Goal: Task Accomplishment & Management: Complete application form

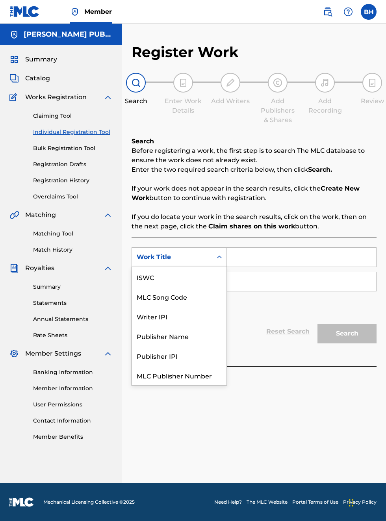
click at [170, 346] on div "Publisher IPI" at bounding box center [179, 356] width 94 height 20
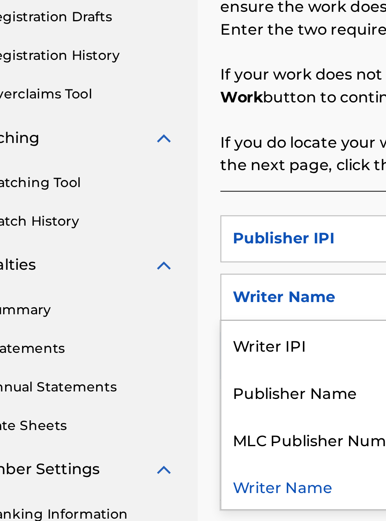
scroll to position [157, 39]
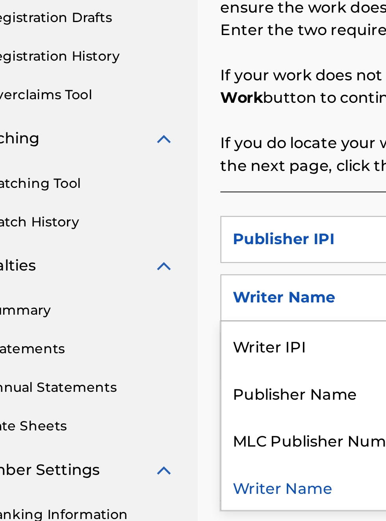
click at [175, 323] on div "Publisher Name" at bounding box center [179, 321] width 94 height 20
click at [165, 308] on button "Add Criteria" at bounding box center [178, 306] width 95 height 20
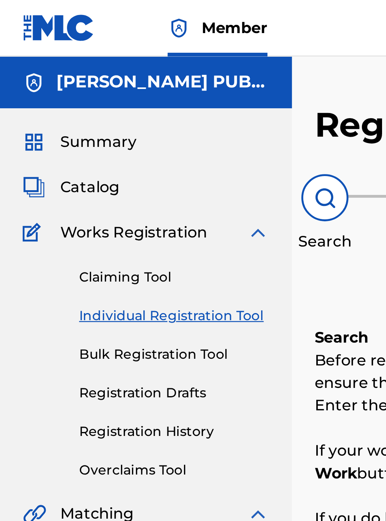
scroll to position [0, 0]
click at [50, 62] on span "Summary" at bounding box center [41, 59] width 32 height 9
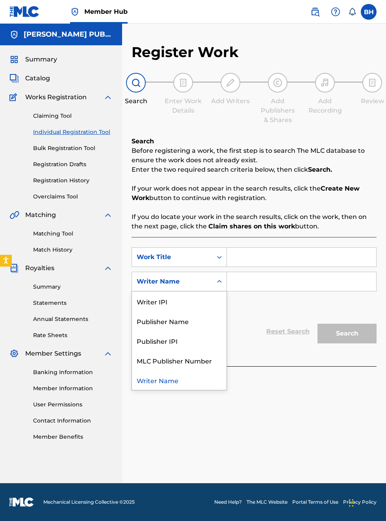
click at [172, 344] on div "Publisher IPI" at bounding box center [179, 341] width 94 height 20
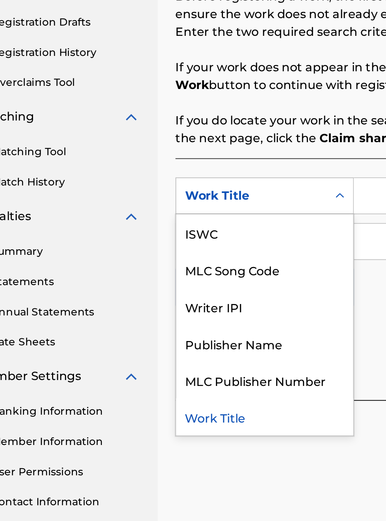
scroll to position [152, 38]
click at [180, 336] on div "Publisher Name" at bounding box center [179, 336] width 94 height 20
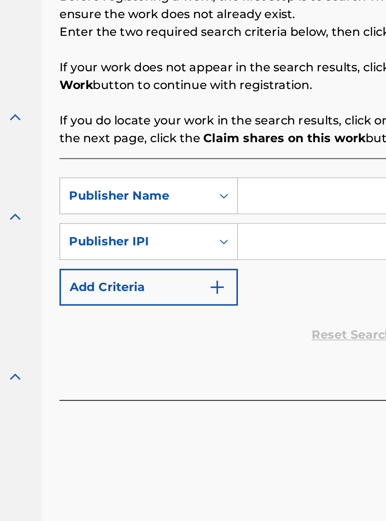
scroll to position [152, 100]
click at [249, 255] on input "Search Form" at bounding box center [301, 257] width 149 height 19
click at [243, 255] on input "Search Form" at bounding box center [301, 257] width 149 height 19
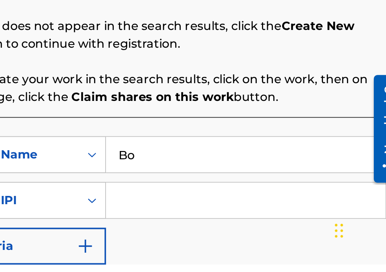
scroll to position [130, 170]
type input "[PERSON_NAME]"
click at [250, 237] on input "Search Form" at bounding box center [301, 237] width 149 height 19
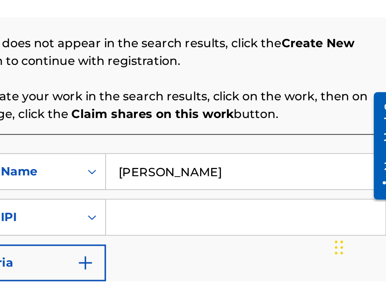
scroll to position [44, 0]
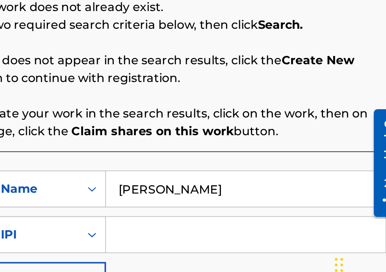
click at [255, 236] on input "Search Form" at bounding box center [301, 237] width 149 height 19
type input "00340604990"
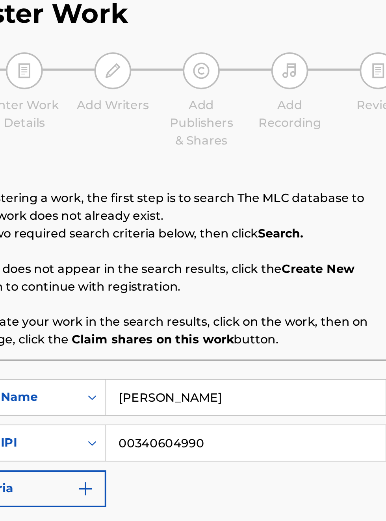
scroll to position [45, 170]
click at [357, 324] on button "Search" at bounding box center [346, 334] width 59 height 20
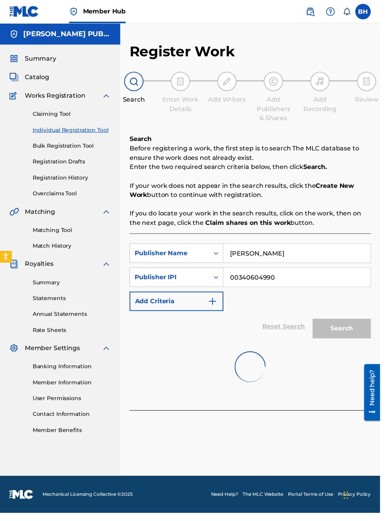
scroll to position [14, 0]
click at [335, 316] on div "Search" at bounding box center [344, 331] width 63 height 31
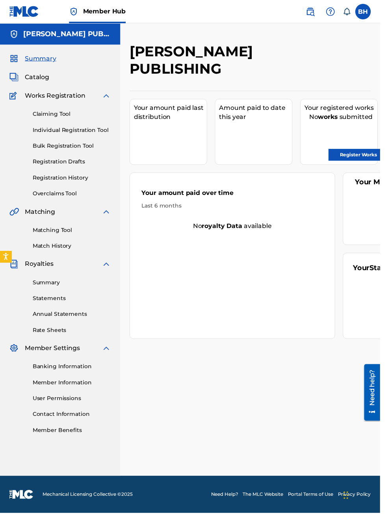
scroll to position [0, 0]
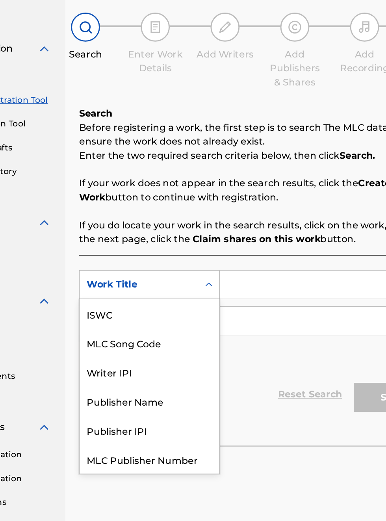
click at [176, 346] on div "Publisher IPI" at bounding box center [179, 356] width 94 height 20
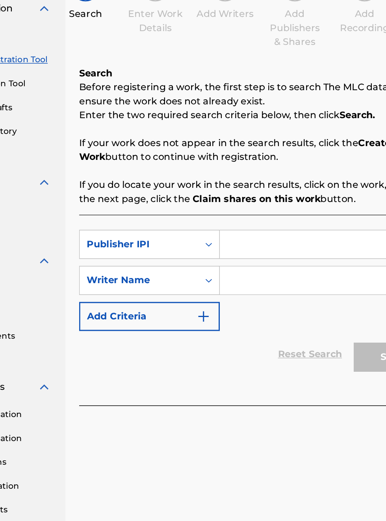
scroll to position [91, 78]
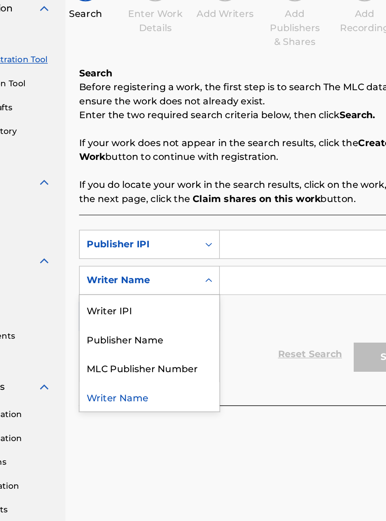
click at [184, 324] on div "Publisher Name" at bounding box center [179, 321] width 94 height 20
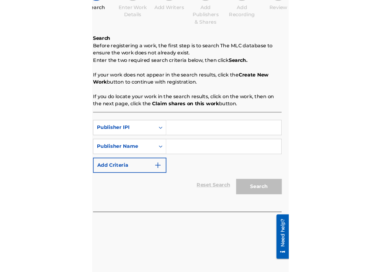
scroll to position [91, 130]
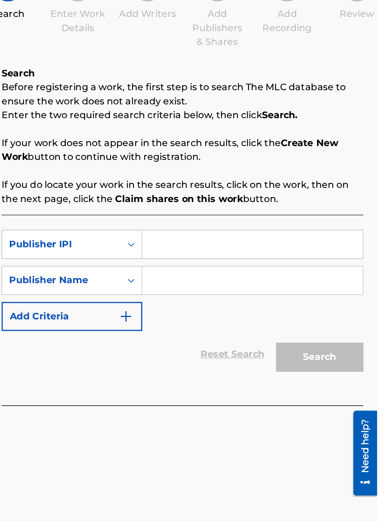
click at [253, 254] on input "Search Form" at bounding box center [301, 257] width 149 height 19
type input "00340604990"
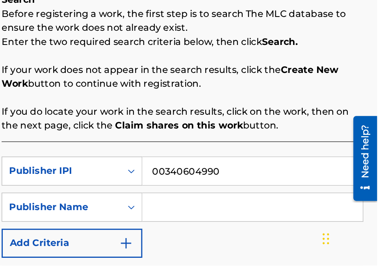
scroll to position [72, 0]
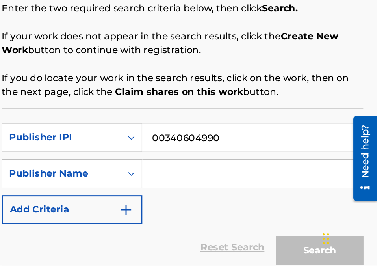
click at [262, 211] on input "Search Form" at bounding box center [301, 209] width 149 height 19
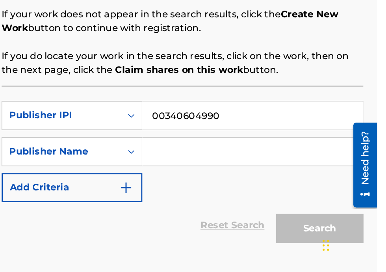
scroll to position [83, 130]
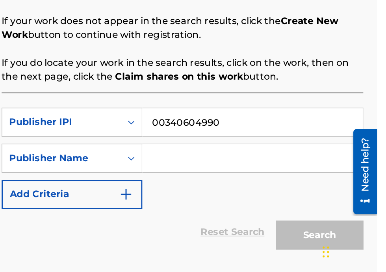
click at [261, 192] on input "Search Form" at bounding box center [301, 190] width 149 height 19
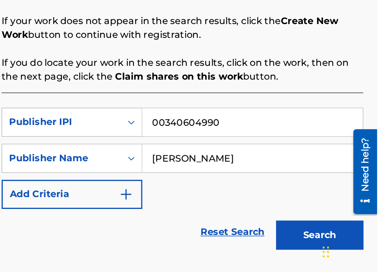
type input "[PERSON_NAME]"
click at [343, 241] on button "Search" at bounding box center [346, 242] width 59 height 20
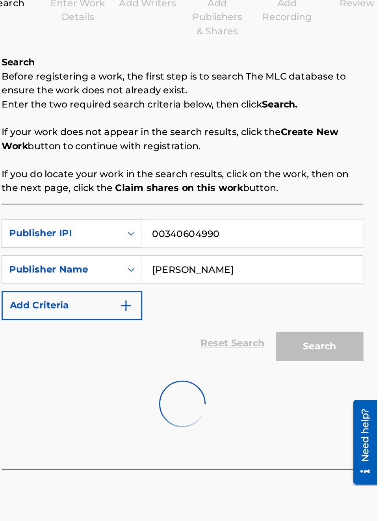
scroll to position [0, 0]
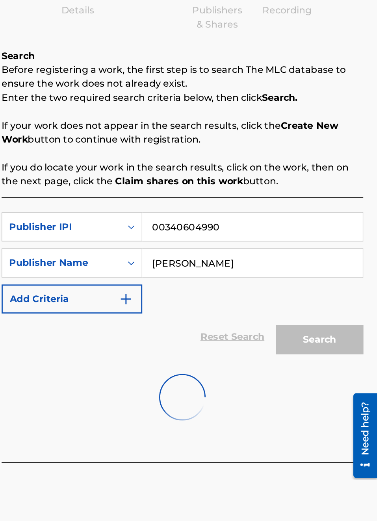
click at [352, 337] on div "Search" at bounding box center [344, 331] width 63 height 31
